Goal: Feedback & Contribution: Submit feedback/report problem

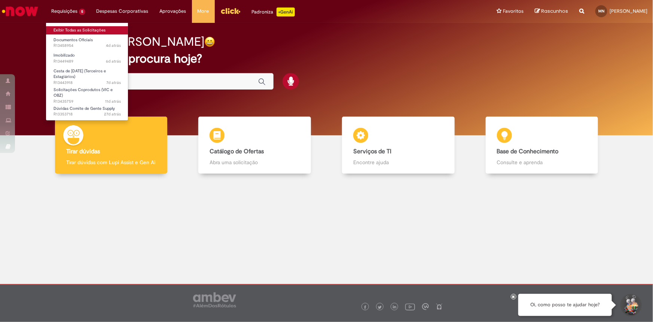
click at [66, 28] on link "Exibir Todas as Solicitações" at bounding box center [87, 30] width 82 height 8
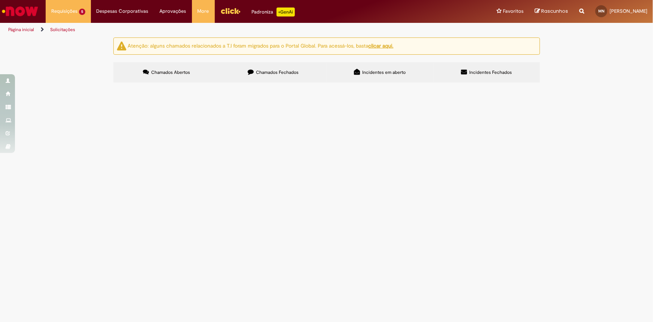
click at [266, 74] on span "Chamados Fechados" at bounding box center [277, 72] width 43 height 6
click at [0, 0] on span "Dúvidas Pagamento de Salário" at bounding box center [0, 0] width 0 height 0
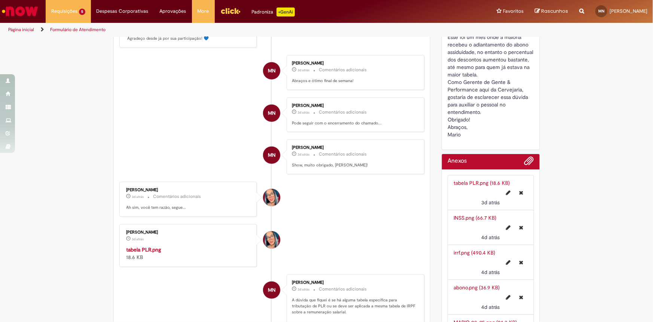
scroll to position [340, 0]
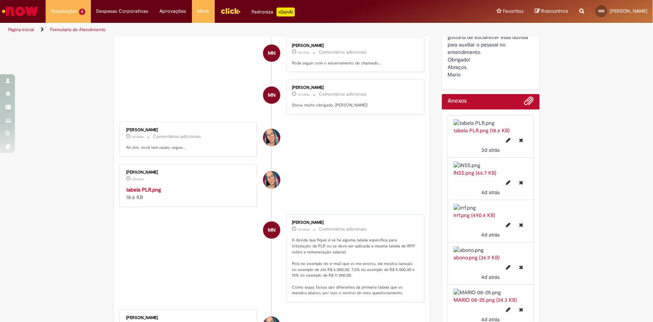
click at [171, 186] on img "Histórico de tíquete" at bounding box center [189, 186] width 125 height 0
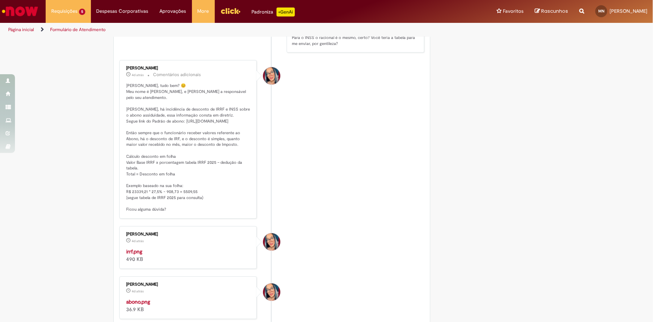
scroll to position [851, 0]
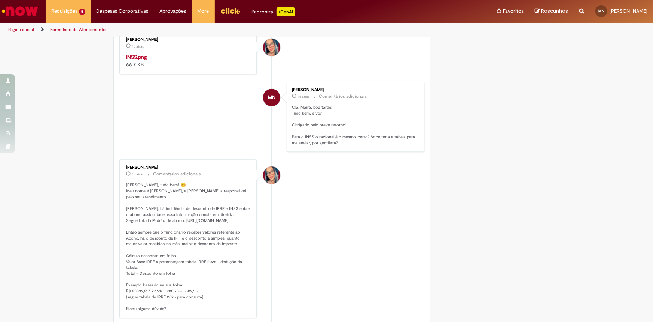
click at [226, 53] on img "Histórico de tíquete" at bounding box center [189, 53] width 125 height 0
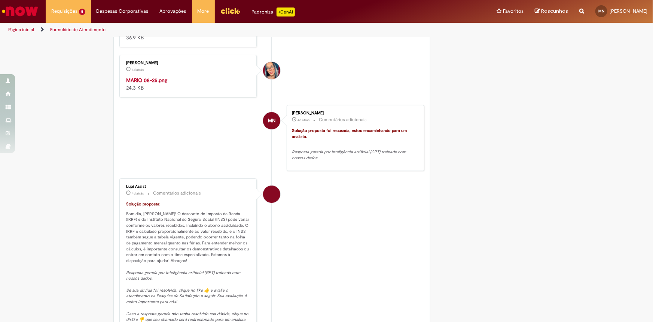
scroll to position [1293, 0]
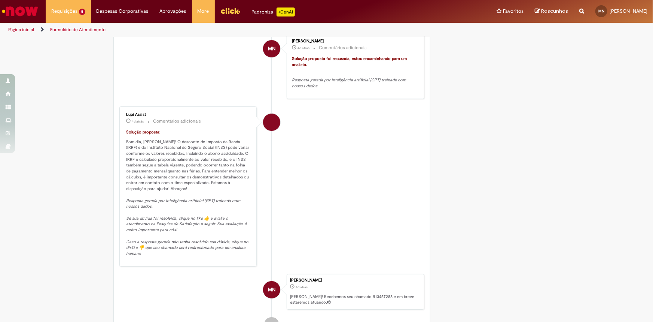
click at [16, 8] on img "Ir para a Homepage" at bounding box center [20, 11] width 39 height 15
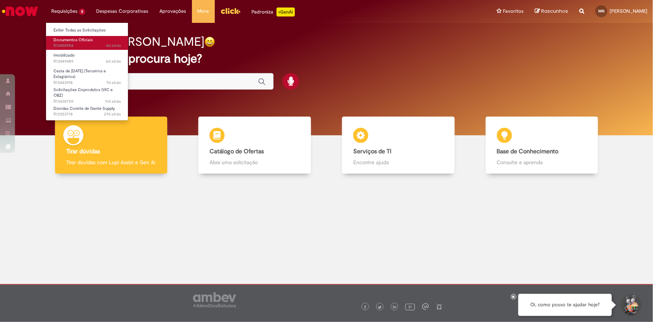
click at [72, 47] on span "4d atrás 4 dias atrás R13458954" at bounding box center [87, 46] width 67 height 6
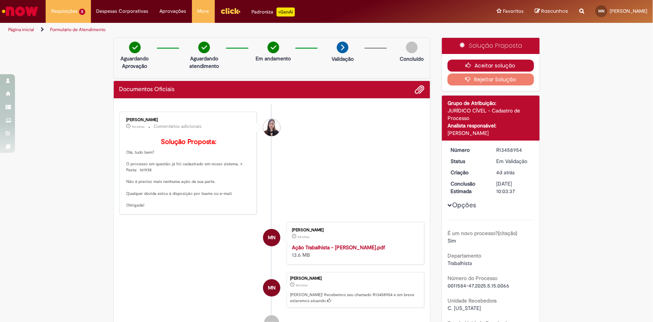
click at [476, 65] on button "Aceitar solução" at bounding box center [491, 66] width 86 height 12
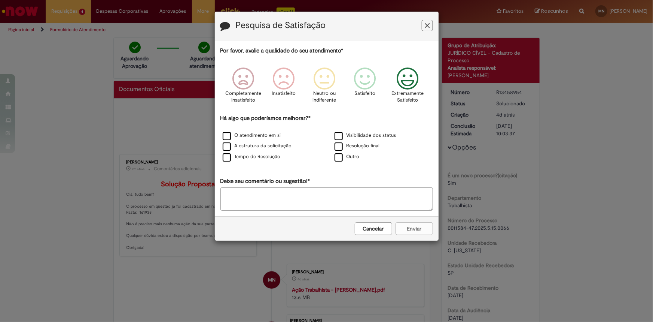
click at [417, 80] on icon "Feedback" at bounding box center [407, 78] width 28 height 22
click at [340, 160] on label "Outro" at bounding box center [347, 156] width 25 height 7
click at [310, 193] on textarea "Deixe seu comentário ou sugestão!*" at bounding box center [326, 198] width 213 height 23
type textarea "**********"
click at [409, 231] on button "Enviar" at bounding box center [414, 228] width 37 height 13
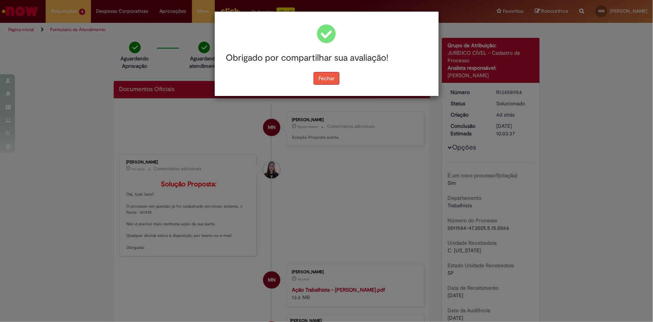
click at [317, 78] on button "Fechar" at bounding box center [327, 78] width 26 height 13
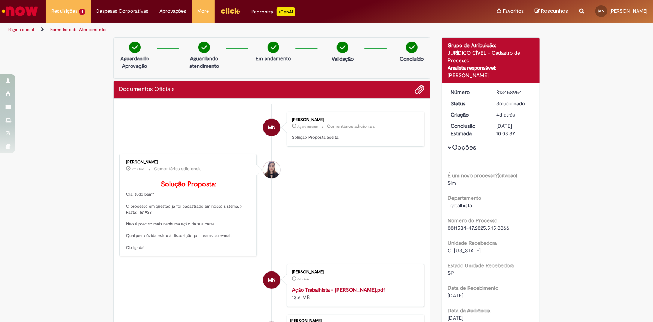
click at [34, 10] on img "Ir para a Homepage" at bounding box center [20, 11] width 39 height 15
